Goal: Task Accomplishment & Management: Manage account settings

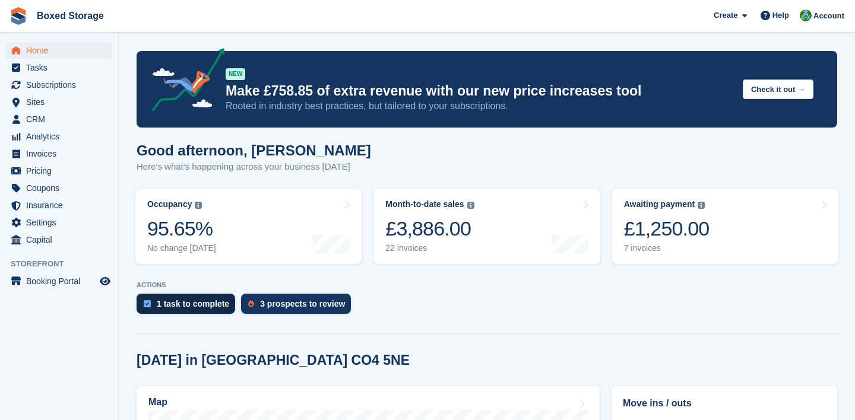
click at [207, 307] on div "1 task to complete" at bounding box center [193, 303] width 72 height 9
